Goal: Find specific page/section: Find specific page/section

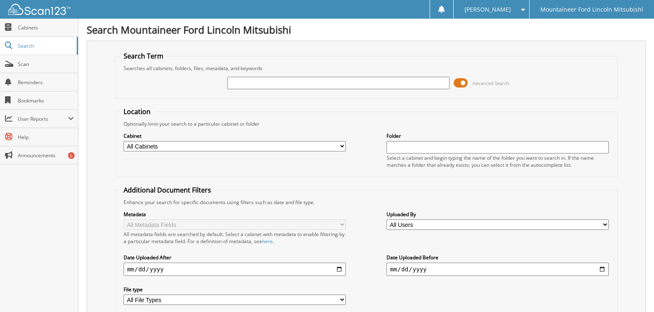
click at [284, 89] on div at bounding box center [338, 83] width 222 height 14
click at [288, 79] on input "text" at bounding box center [338, 83] width 222 height 12
type input "24612"
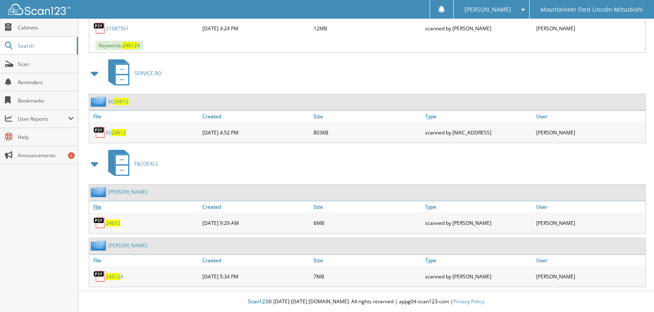
scroll to position [466, 0]
click at [118, 222] on span "24612" at bounding box center [113, 222] width 15 height 7
click at [109, 225] on span "24612" at bounding box center [113, 222] width 15 height 7
